Goal: Information Seeking & Learning: Understand process/instructions

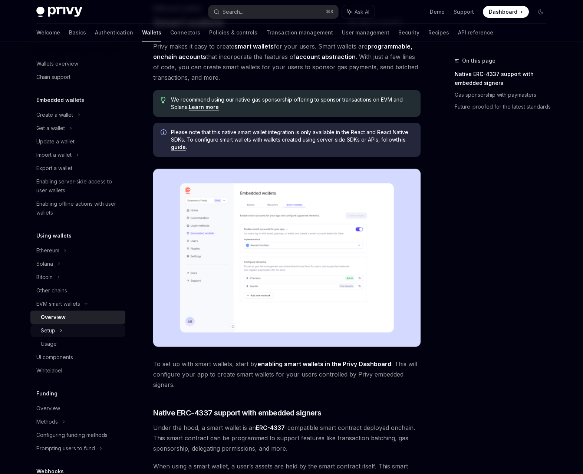
click at [46, 333] on div "Setup" at bounding box center [48, 330] width 14 height 9
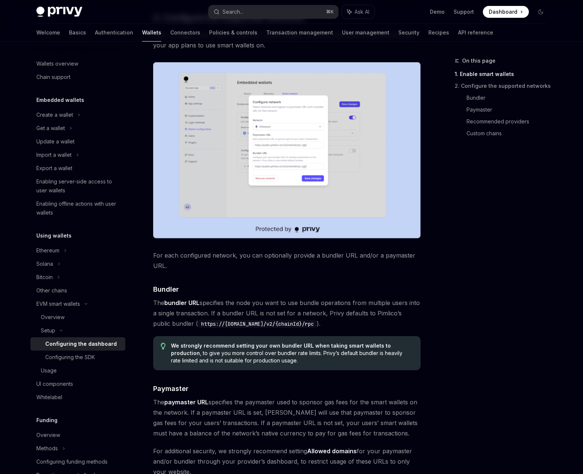
scroll to position [518, 0]
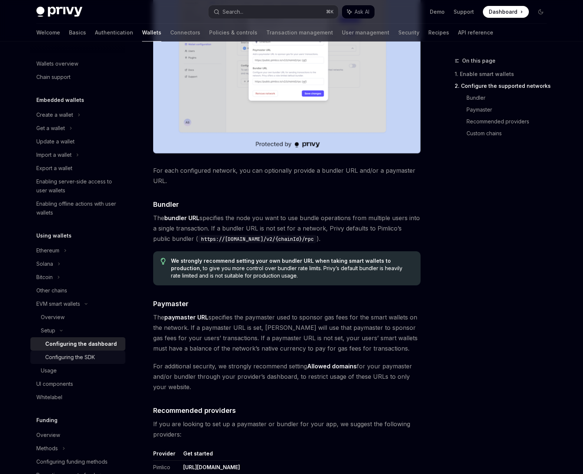
click at [106, 354] on div "Configuring the SDK" at bounding box center [83, 357] width 76 height 9
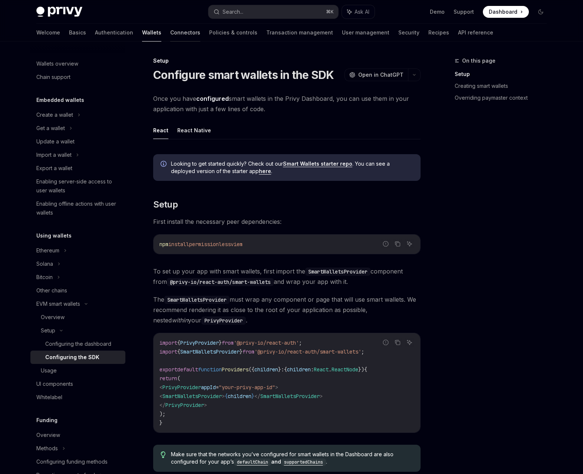
click at [170, 33] on link "Connectors" at bounding box center [185, 33] width 30 height 18
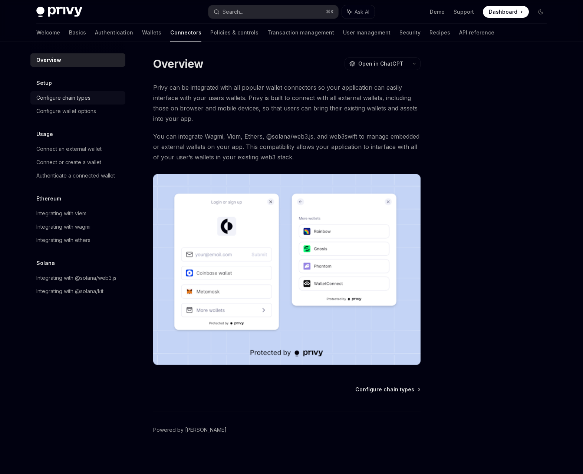
click at [59, 101] on div "Configure chain types" at bounding box center [63, 97] width 54 height 9
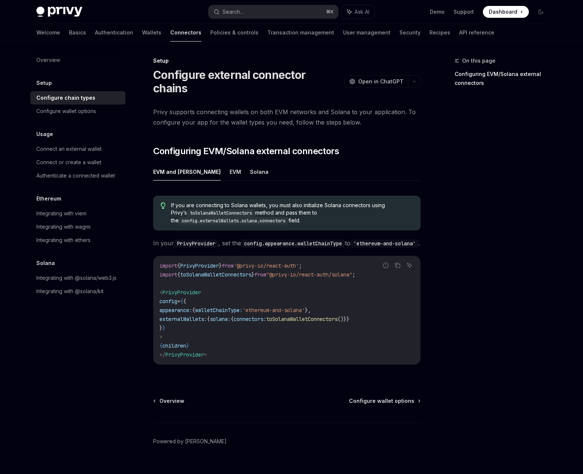
click at [59, 101] on div "Configure chain types" at bounding box center [65, 97] width 59 height 9
click at [60, 105] on link "Configure wallet options" at bounding box center [77, 111] width 95 height 13
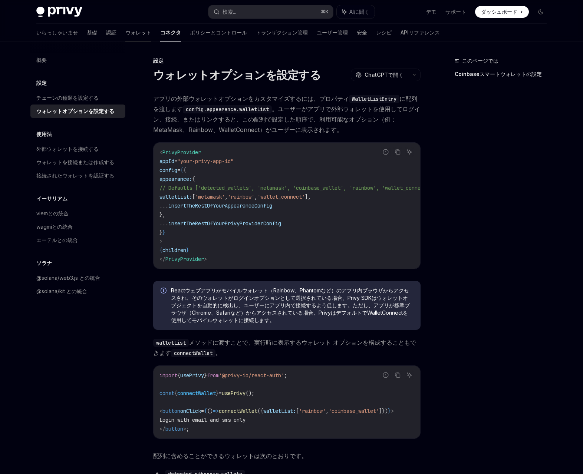
click at [125, 30] on font "ウォレット" at bounding box center [138, 32] width 26 height 6
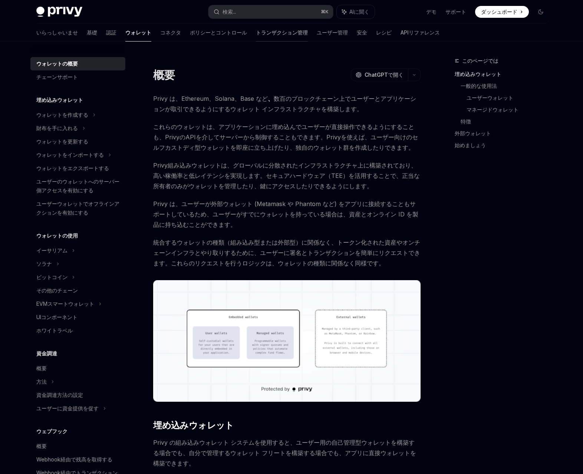
click at [256, 33] on font "トランザクション管理" at bounding box center [282, 32] width 52 height 6
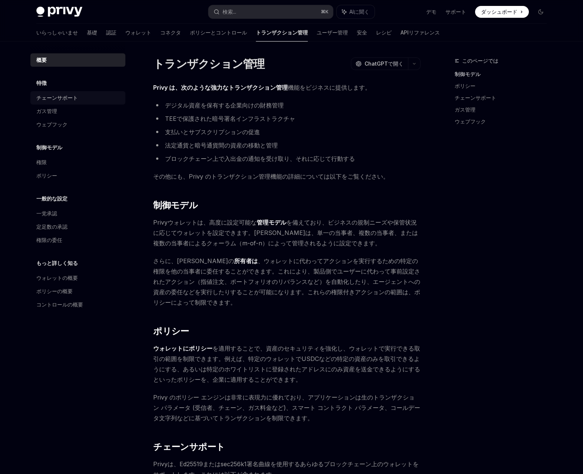
click at [73, 99] on font "チェーンサポート" at bounding box center [57, 98] width 42 height 6
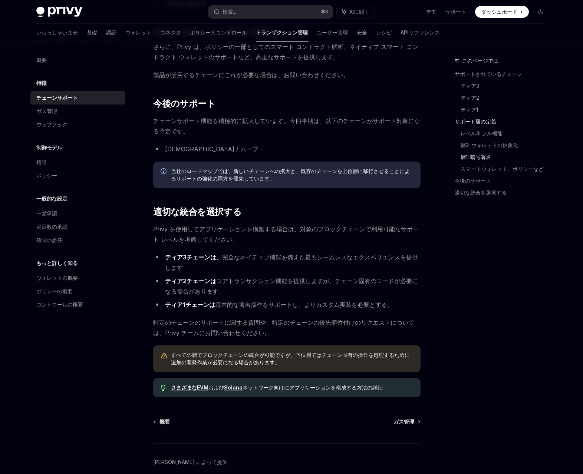
scroll to position [772, 0]
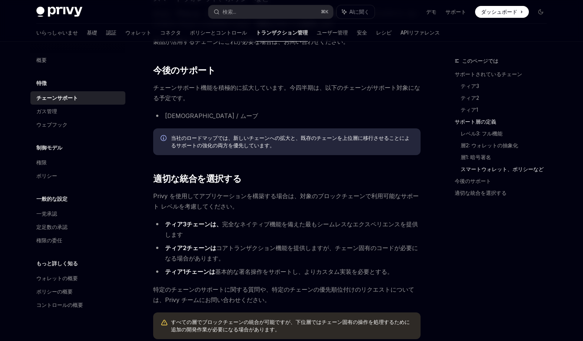
type textarea "*"
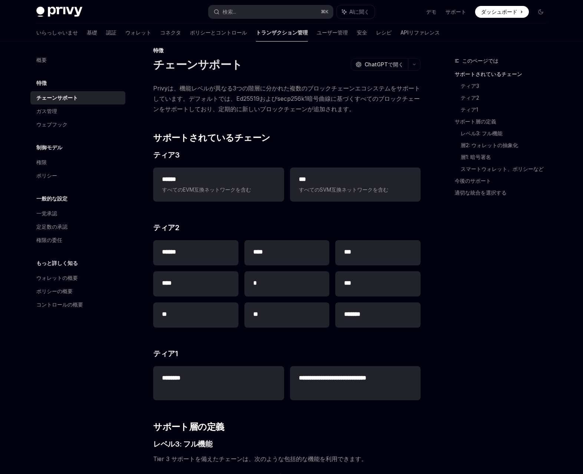
scroll to position [0, 0]
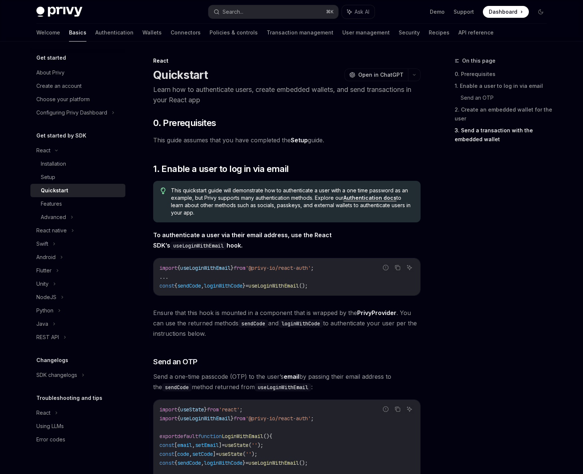
scroll to position [602, 0]
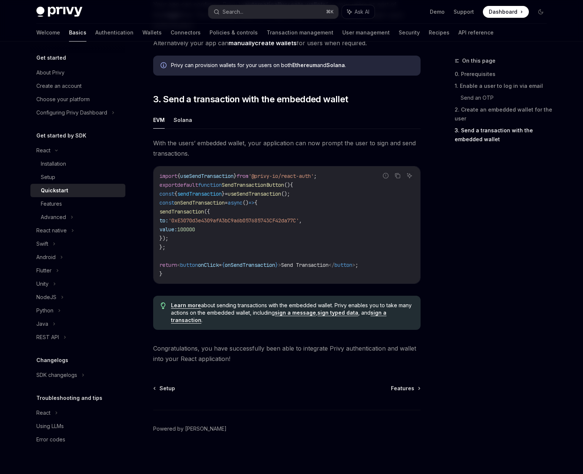
click at [280, 194] on span "useSendTransaction" at bounding box center [254, 194] width 53 height 7
copy code "const { sendTransaction } = useSendTransaction ();"
click at [63, 207] on div "Features" at bounding box center [81, 204] width 80 height 9
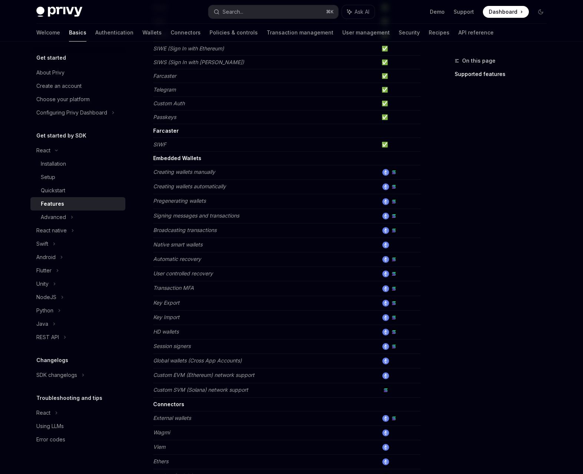
scroll to position [20, 0]
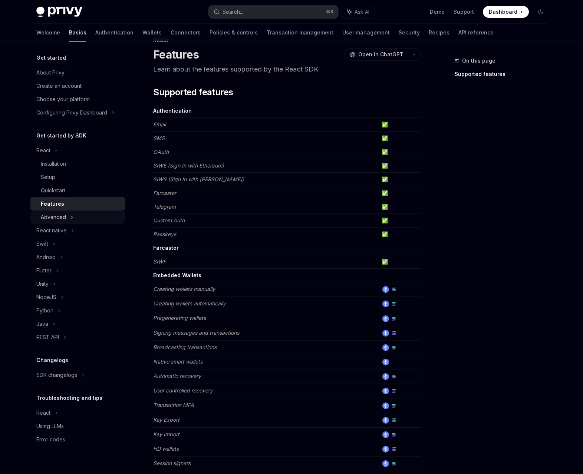
click at [60, 218] on div "Advanced" at bounding box center [53, 217] width 25 height 9
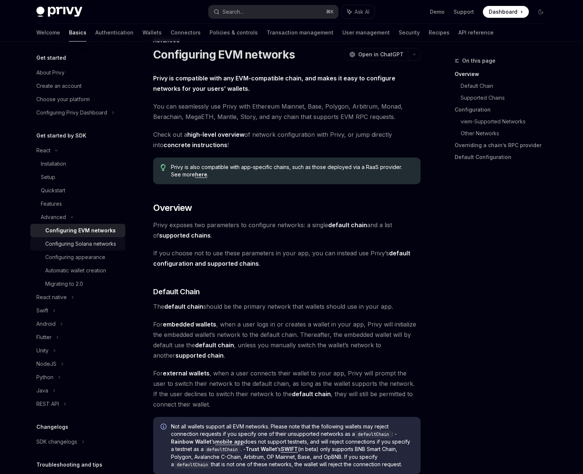
click at [74, 241] on div "Configuring Solana networks" at bounding box center [80, 244] width 71 height 9
type textarea "*"
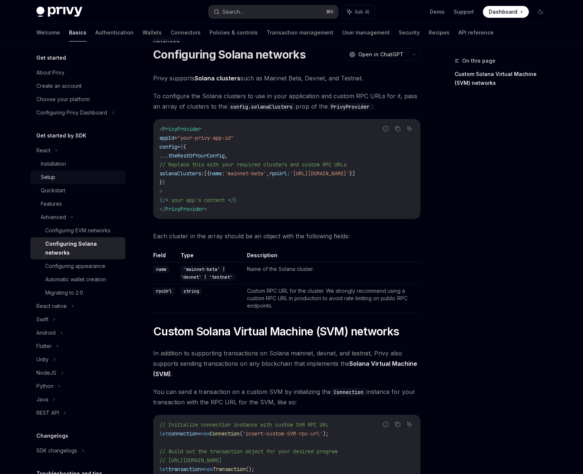
click at [68, 181] on div "Setup" at bounding box center [81, 177] width 80 height 9
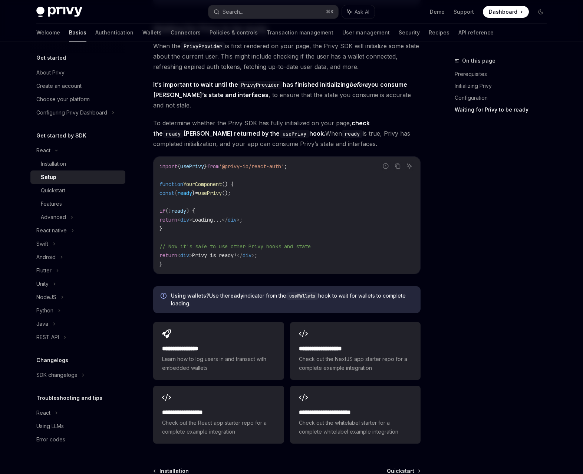
scroll to position [799, 0]
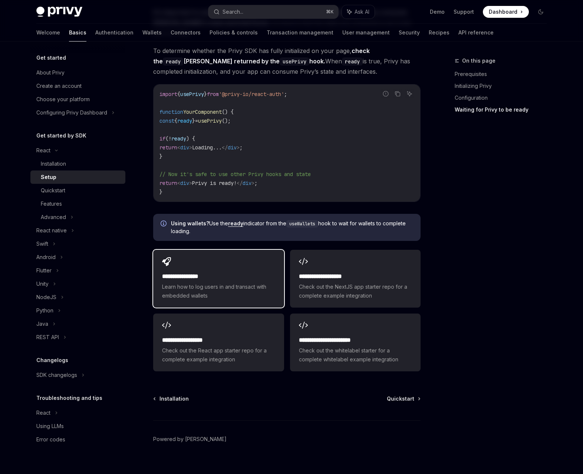
click at [217, 272] on h2 "**********" at bounding box center [218, 276] width 113 height 9
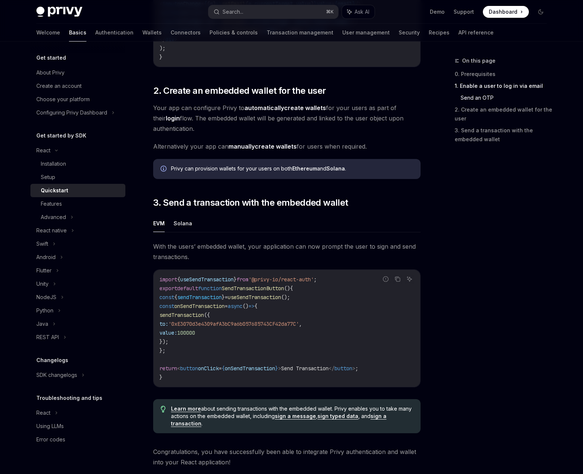
scroll to position [489, 0]
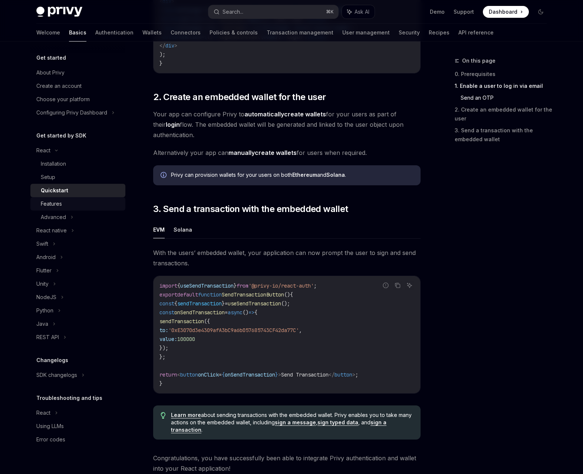
click at [75, 200] on div "Features" at bounding box center [81, 204] width 80 height 9
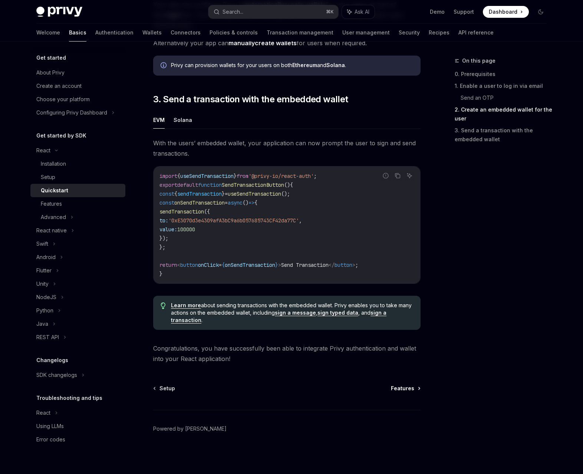
click at [406, 386] on span "Features" at bounding box center [402, 388] width 23 height 7
type textarea "*"
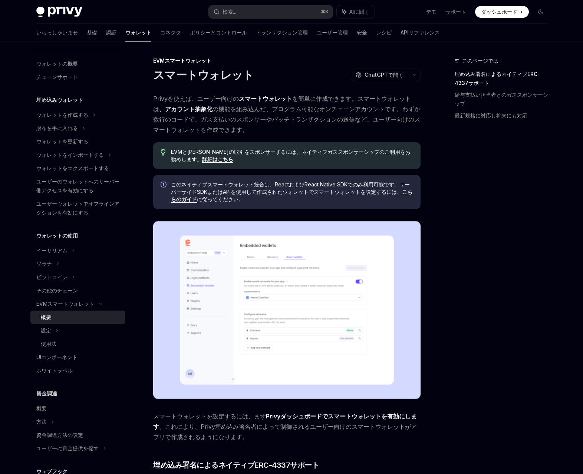
click at [274, 204] on div "このネイティブスマートウォレット統合は、ReactおよびReact Native SDKでのみ利用可能です。サーバーサイドSDKまたはAPIを使用して作成され…" at bounding box center [286, 192] width 267 height 34
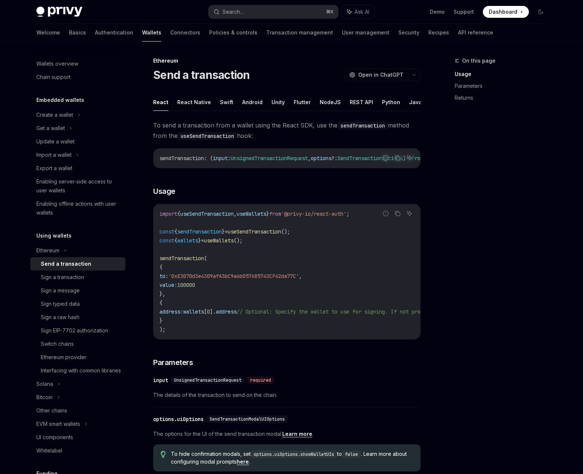
click at [484, 332] on div "On this page Usage Parameters Returns" at bounding box center [496, 265] width 113 height 418
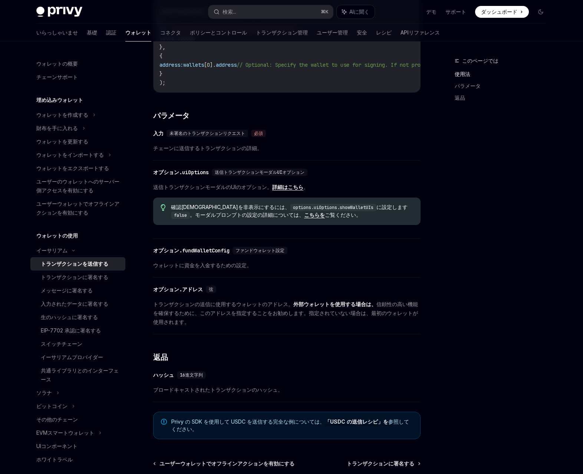
scroll to position [192, 0]
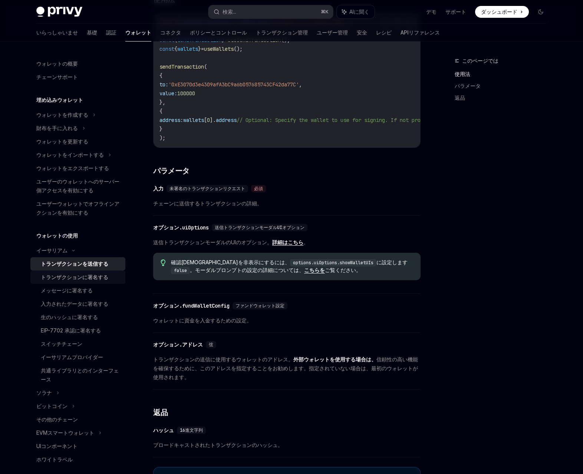
click at [61, 282] on link "トランザクションに署名する" at bounding box center [77, 277] width 95 height 13
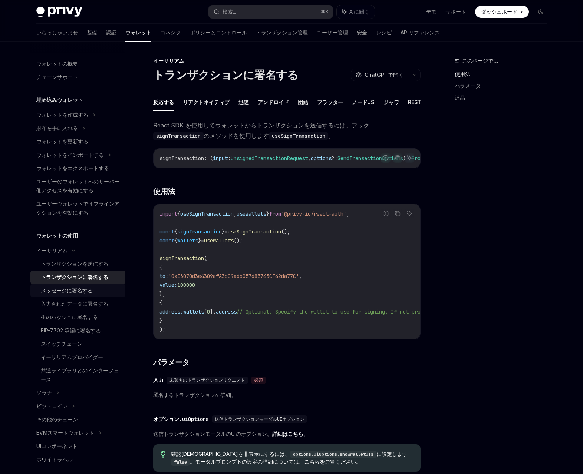
click at [67, 288] on font "メッセージに署名する" at bounding box center [67, 290] width 52 height 6
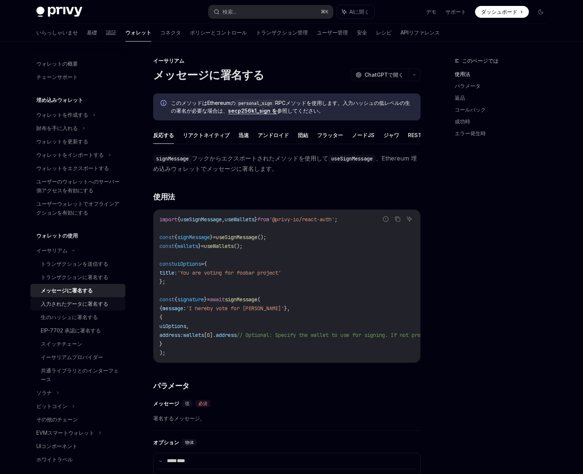
click at [76, 308] on div "入力されたデータに署名する" at bounding box center [75, 304] width 68 height 9
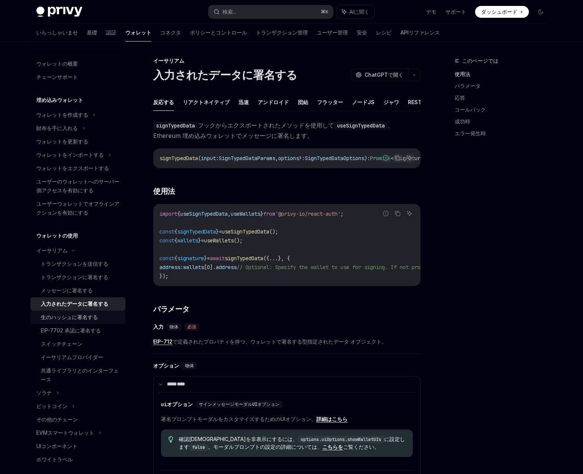
click at [82, 316] on font "生のハッシュに署名する" at bounding box center [69, 317] width 57 height 6
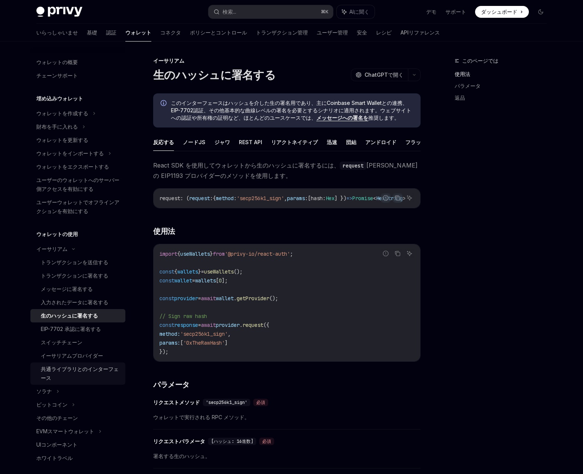
scroll to position [1, 0]
click at [67, 264] on font "トランザクションを送信する" at bounding box center [75, 263] width 68 height 6
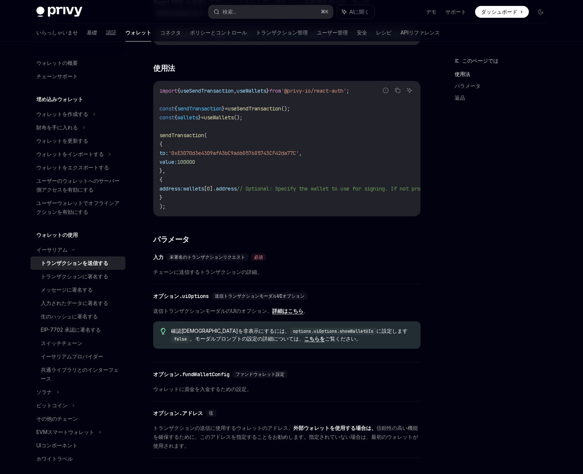
scroll to position [113, 0]
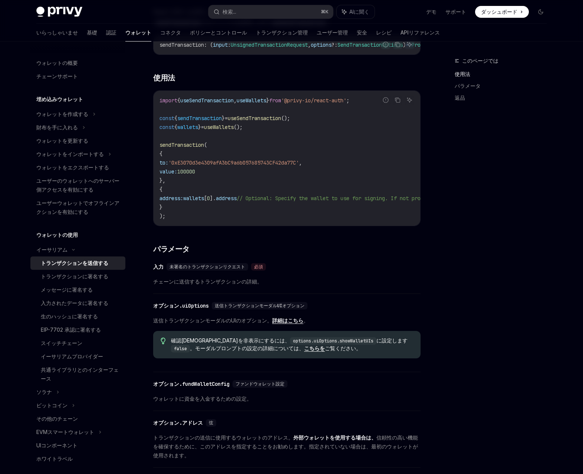
click at [213, 122] on span "sendTransaction" at bounding box center [199, 118] width 45 height 7
copy code "const { sendTransaction } = useSendTransaction ();"
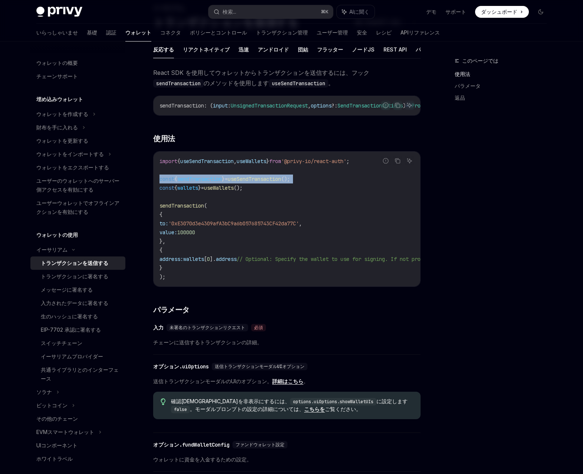
scroll to position [0, 0]
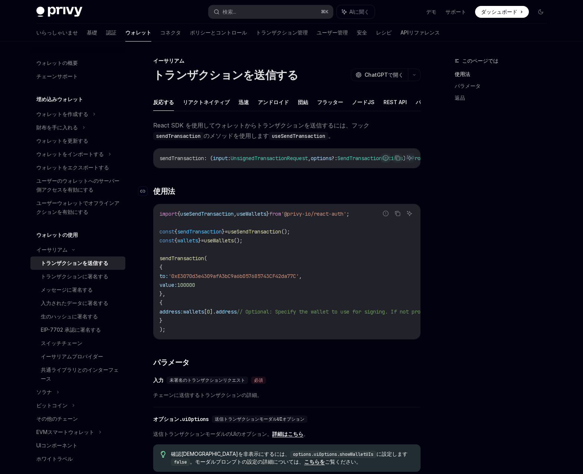
click at [380, 192] on h3 "​ 使用法" at bounding box center [286, 191] width 267 height 10
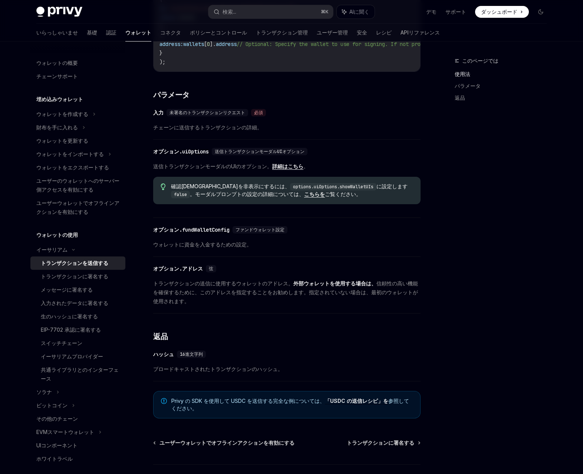
scroll to position [328, 0]
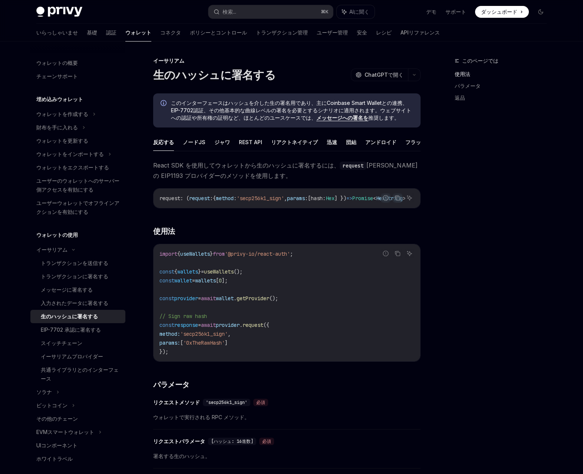
type textarea "*"
